Goal: Task Accomplishment & Management: Manage account settings

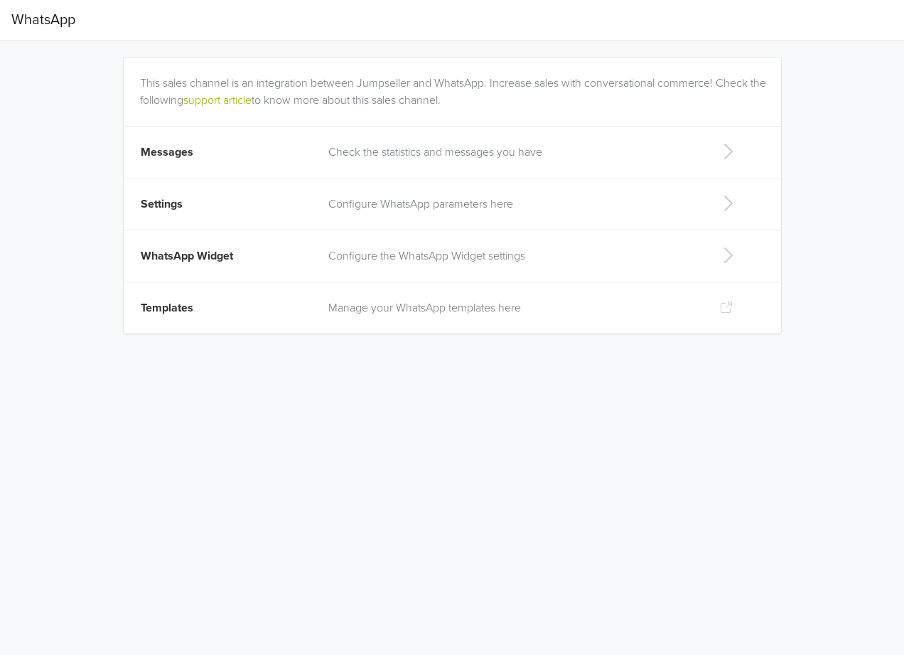
click at [463, 312] on p "Manage your WhatsApp templates here" at bounding box center [512, 307] width 368 height 17
click at [237, 154] on td "Messages" at bounding box center [222, 152] width 197 height 52
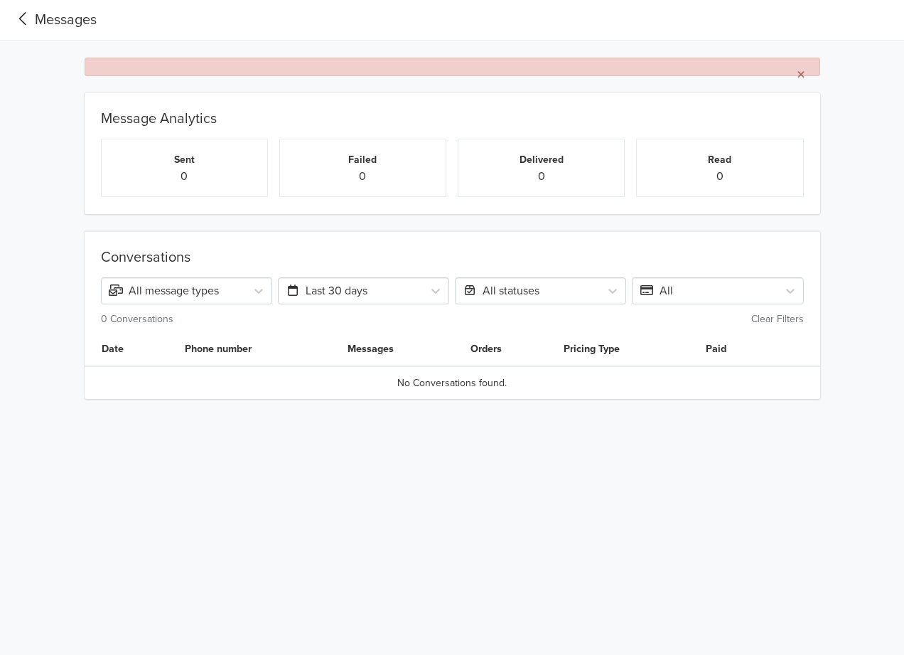
click at [68, 26] on div "Messages" at bounding box center [53, 19] width 85 height 21
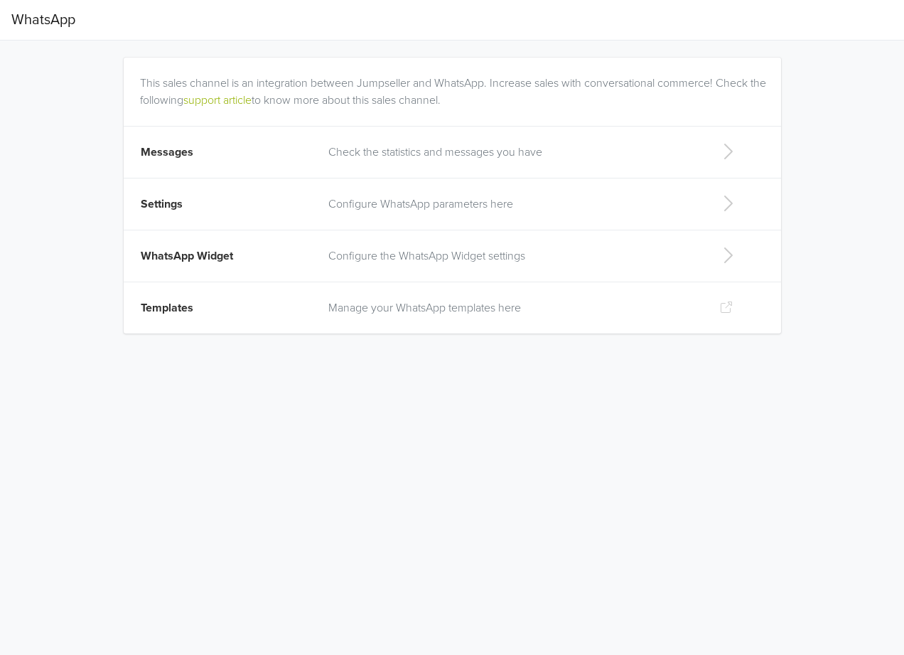
click at [265, 208] on td "Settings" at bounding box center [222, 204] width 197 height 52
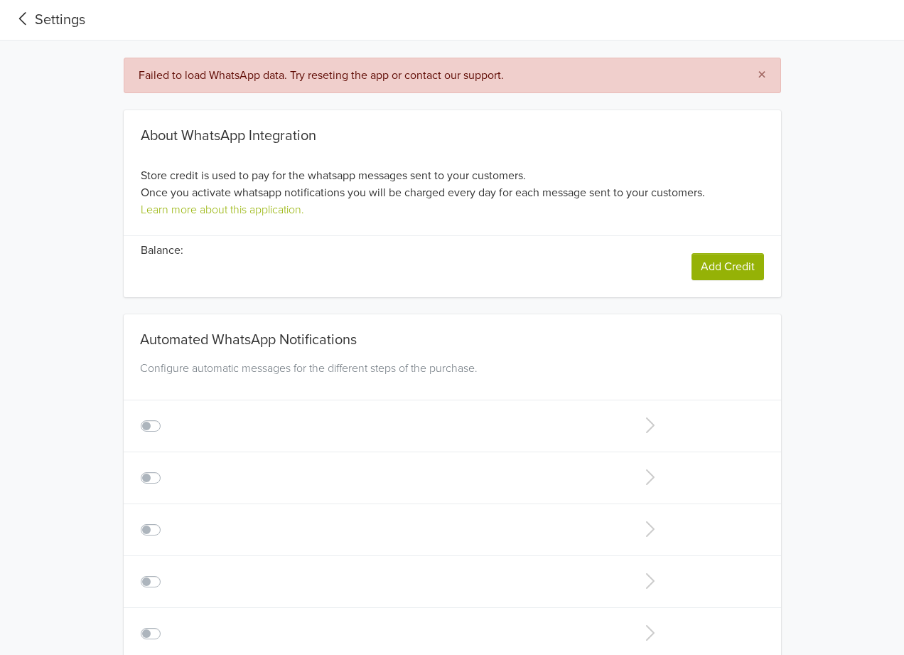
click at [56, 26] on div "Settings" at bounding box center [48, 19] width 74 height 21
